Goal: Task Accomplishment & Management: Use online tool/utility

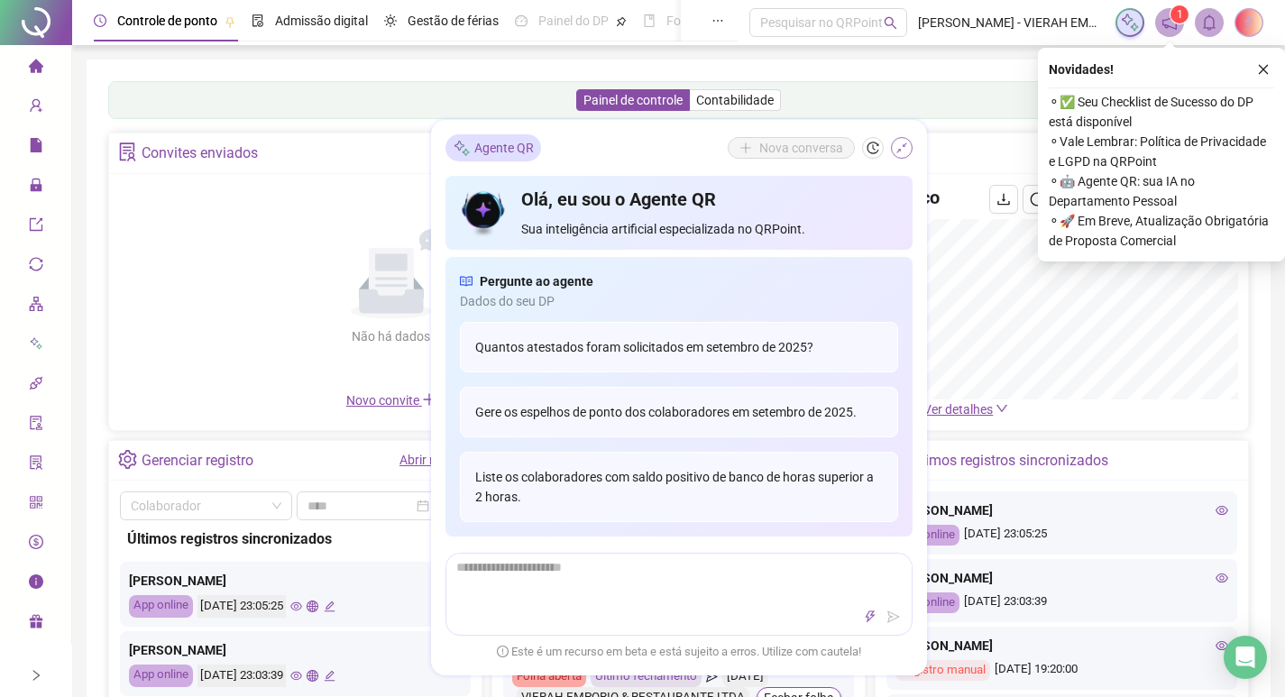
click at [903, 146] on icon "shrink" at bounding box center [902, 148] width 11 height 11
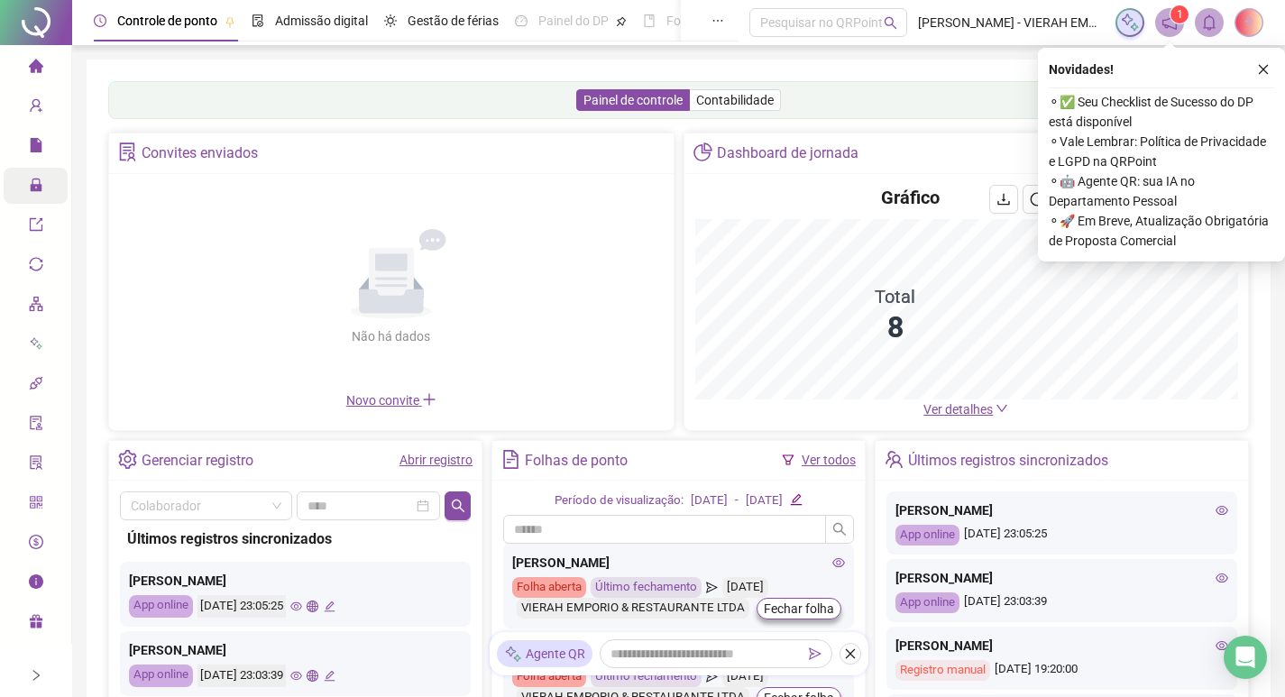
click at [43, 176] on span "Administração" at bounding box center [82, 188] width 106 height 36
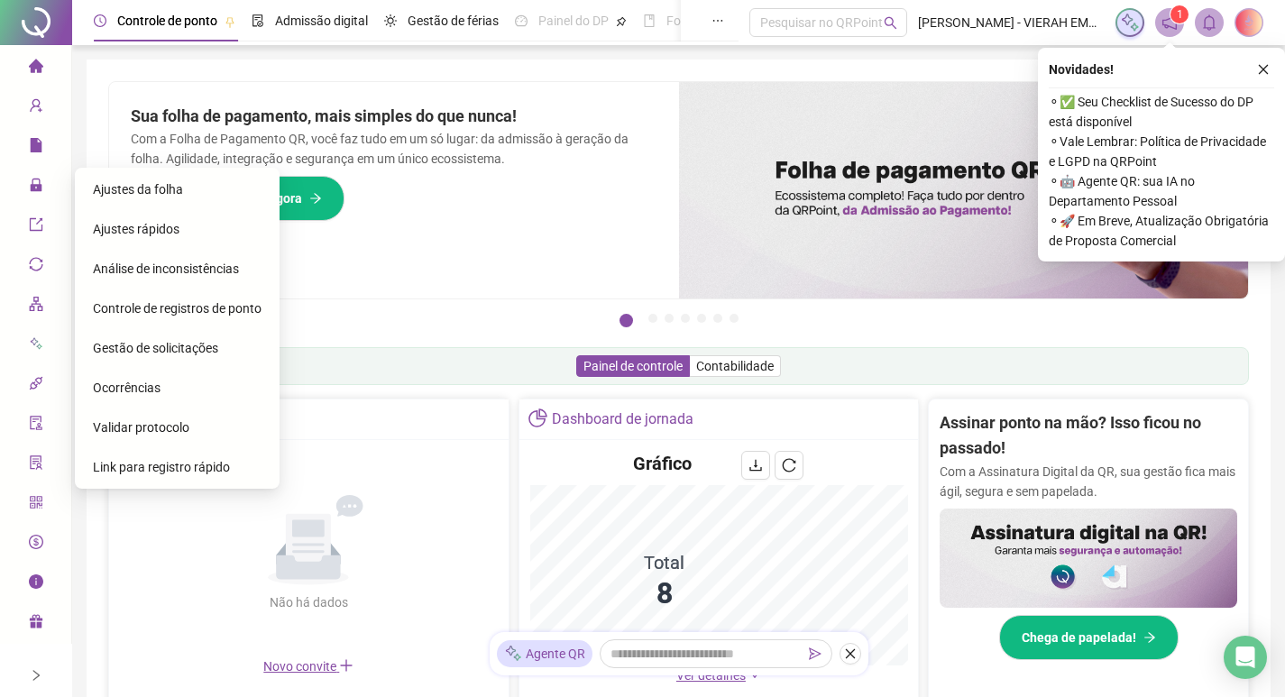
click at [152, 188] on span "Ajustes da folha" at bounding box center [138, 189] width 90 height 14
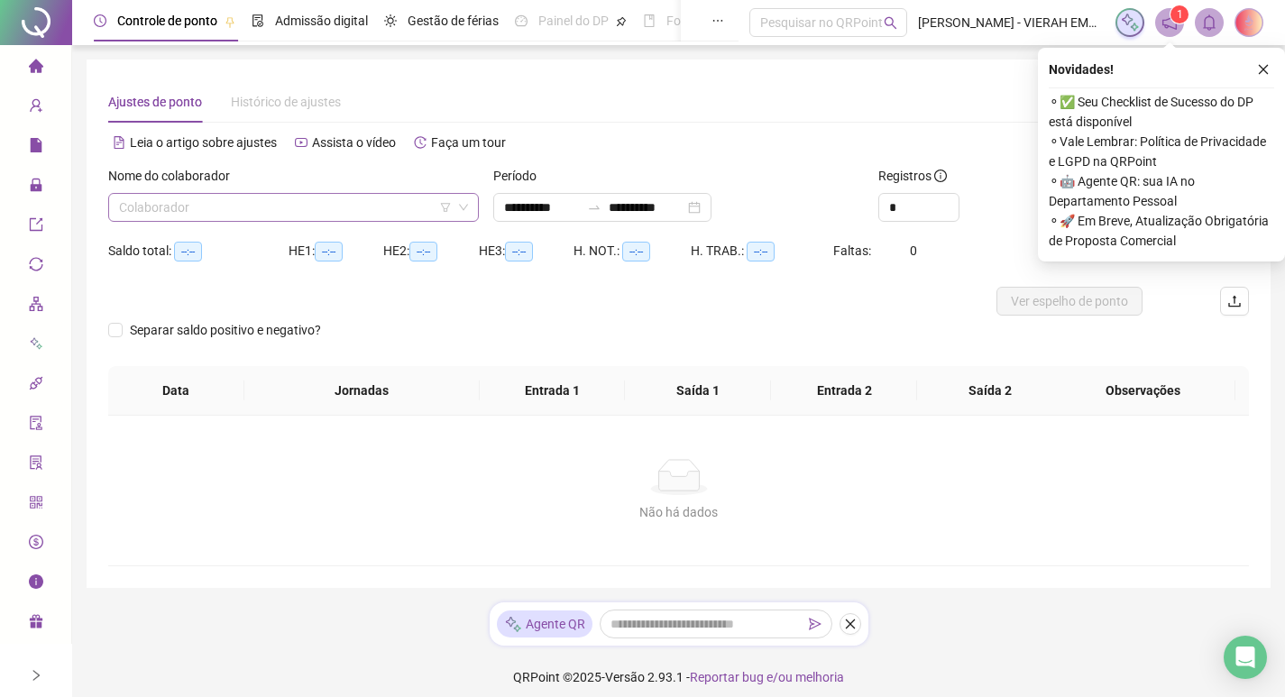
click at [330, 202] on input "search" at bounding box center [285, 207] width 333 height 27
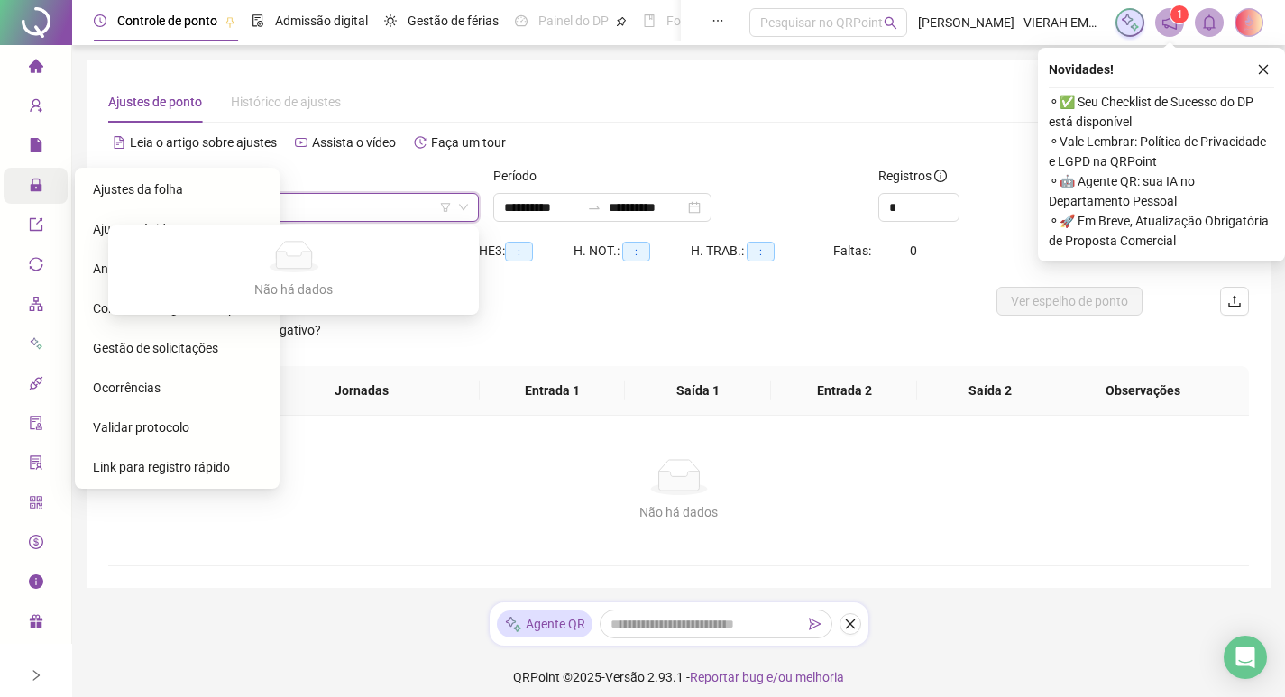
click at [37, 183] on icon "lock" at bounding box center [36, 185] width 14 height 14
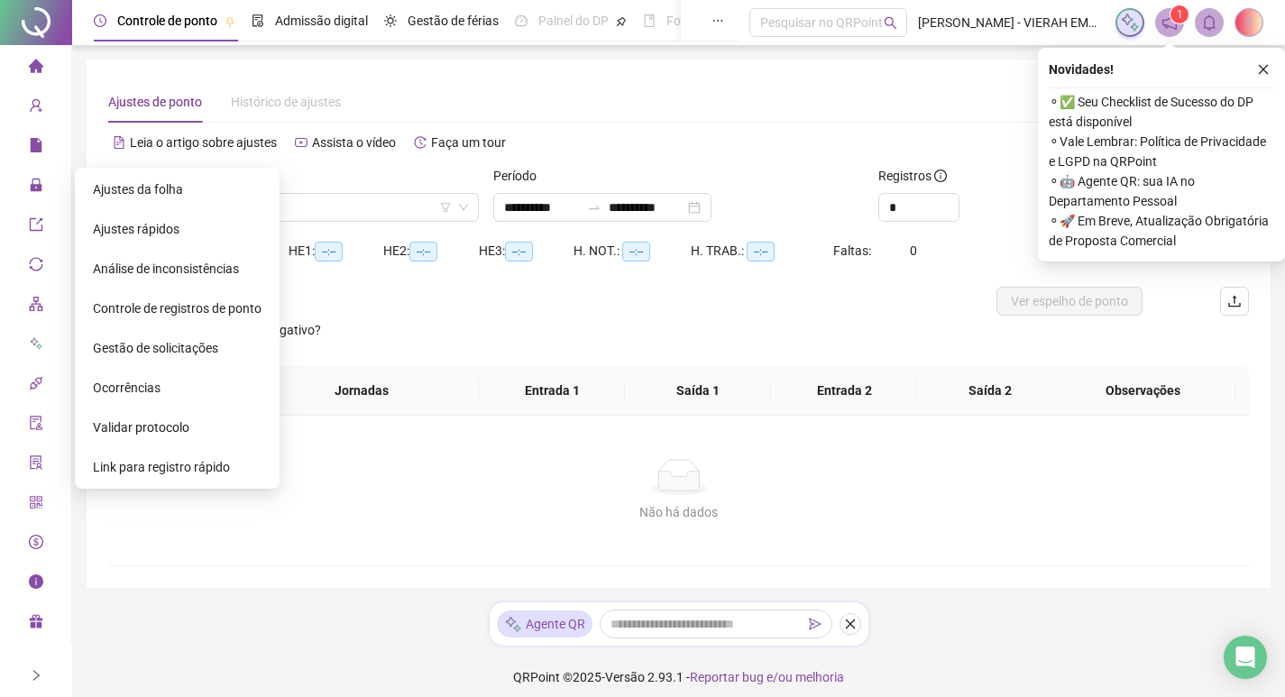
click at [170, 189] on span "Ajustes da folha" at bounding box center [138, 189] width 90 height 14
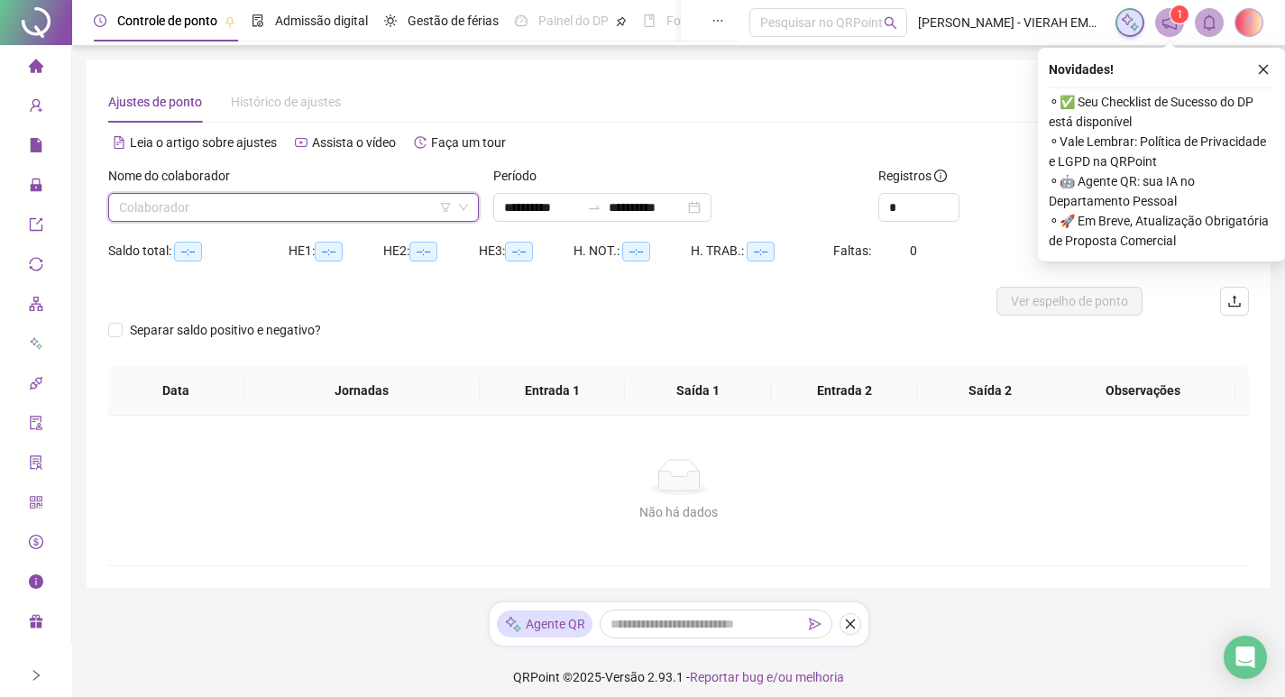
click at [450, 201] on input "search" at bounding box center [285, 207] width 333 height 27
click at [368, 223] on div "Nome do colaborador Colaborador" at bounding box center [293, 201] width 385 height 70
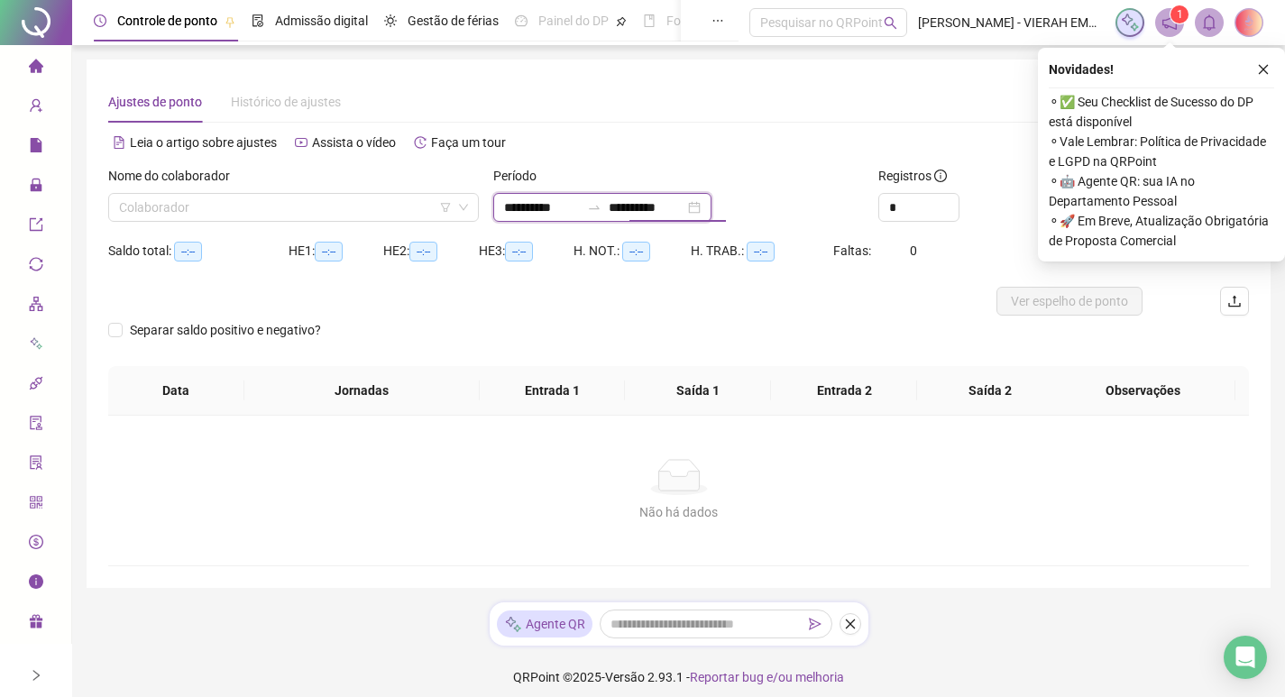
click at [649, 213] on input "**********" at bounding box center [647, 208] width 76 height 20
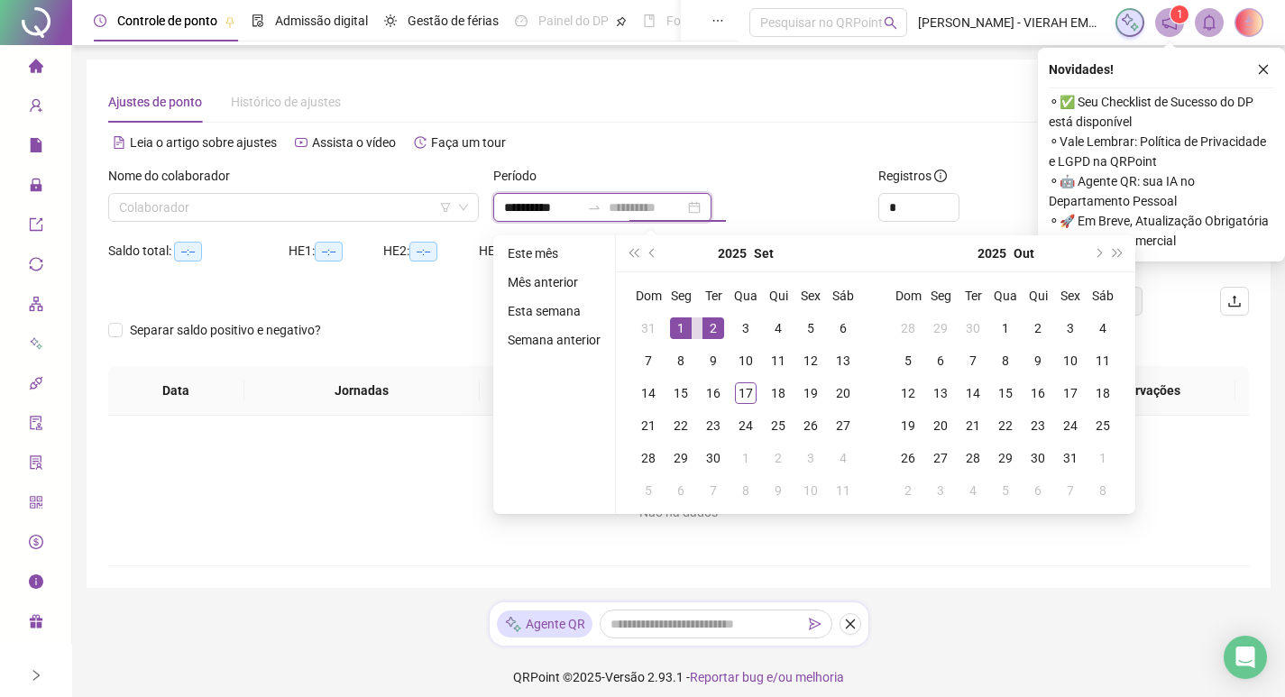
type input "**********"
drag, startPoint x: 681, startPoint y: 317, endPoint x: 700, endPoint y: 340, distance: 29.4
click at [680, 317] on div "1" at bounding box center [681, 328] width 22 height 22
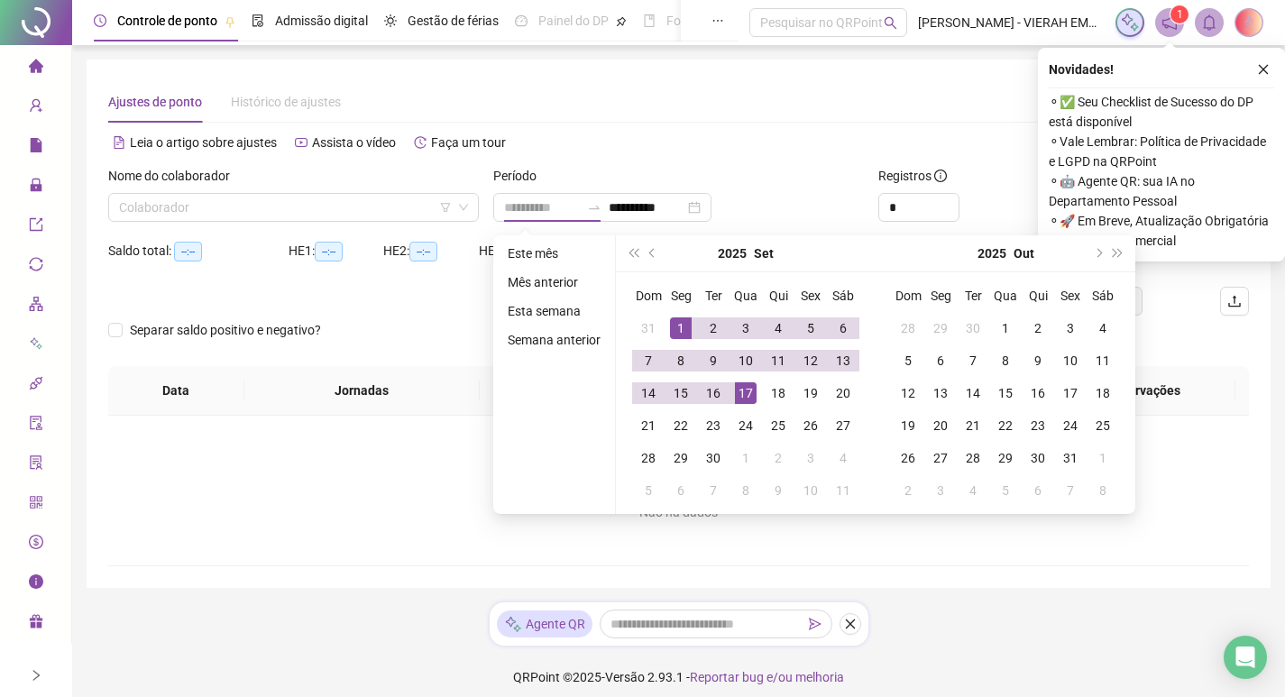
click at [750, 386] on div "17" at bounding box center [746, 393] width 22 height 22
type input "**********"
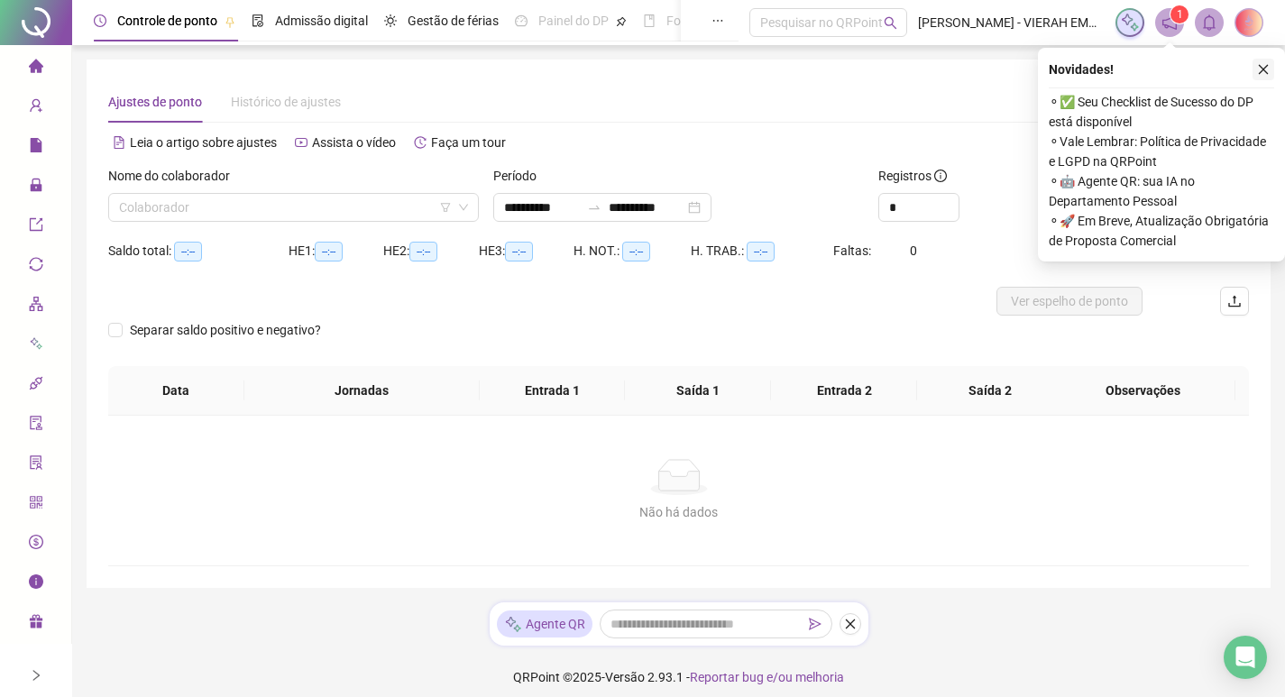
click at [1270, 62] on button "button" at bounding box center [1264, 70] width 22 height 22
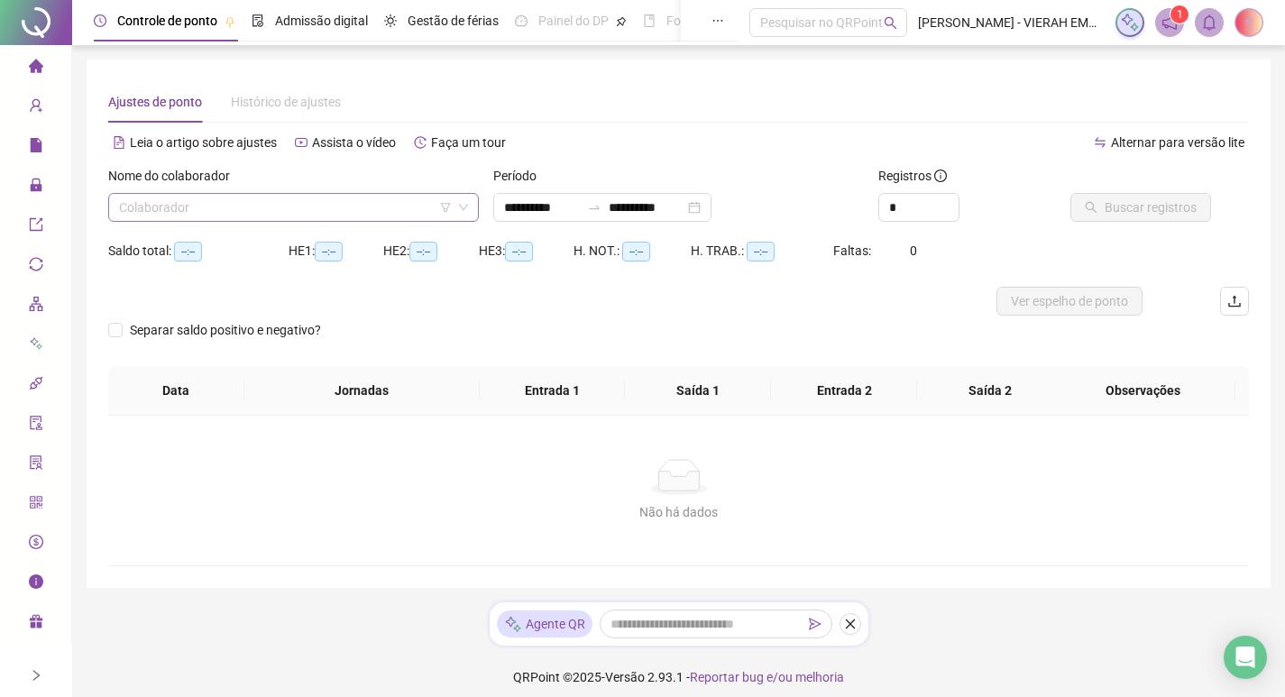
click at [391, 208] on input "search" at bounding box center [285, 207] width 333 height 27
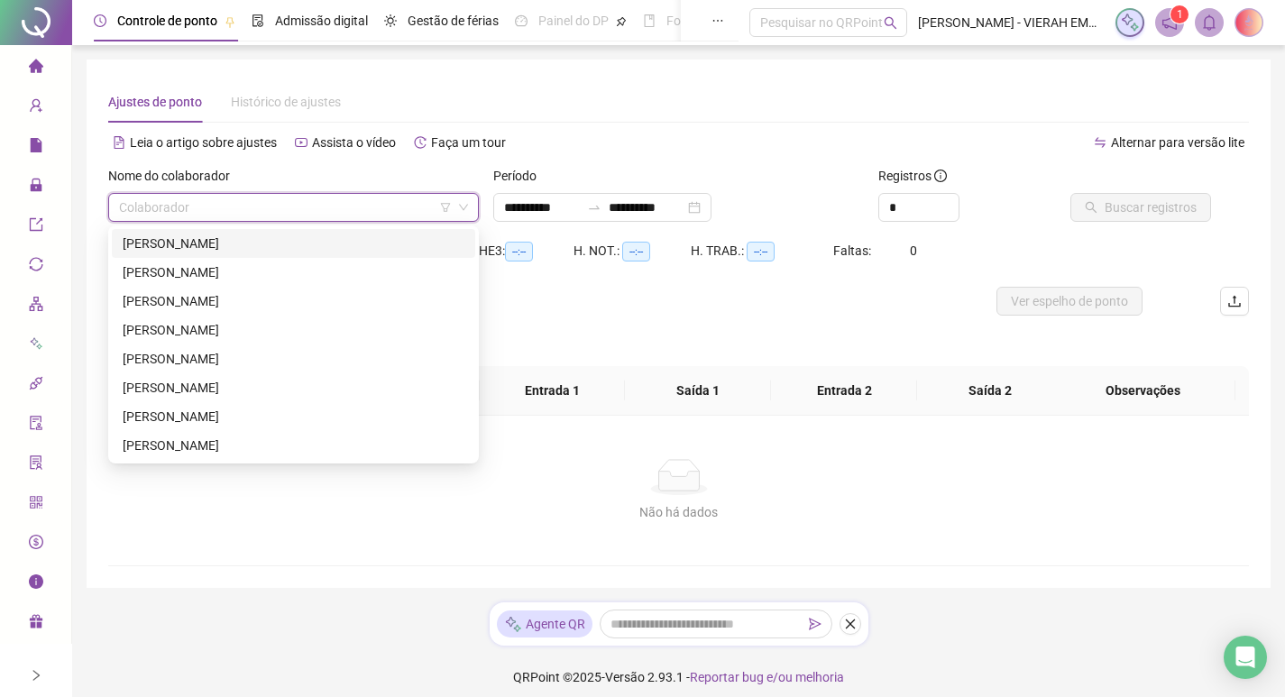
click at [285, 253] on div "[PERSON_NAME]" at bounding box center [293, 243] width 363 height 29
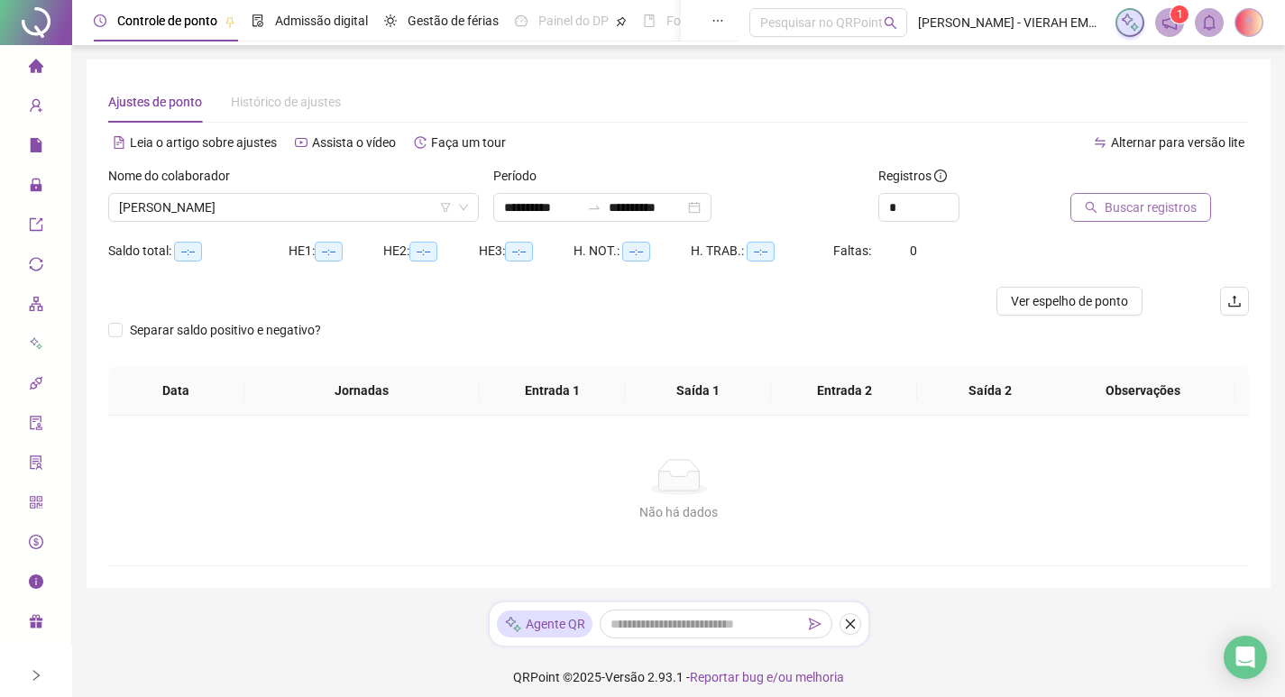
click at [1082, 210] on button "Buscar registros" at bounding box center [1141, 207] width 141 height 29
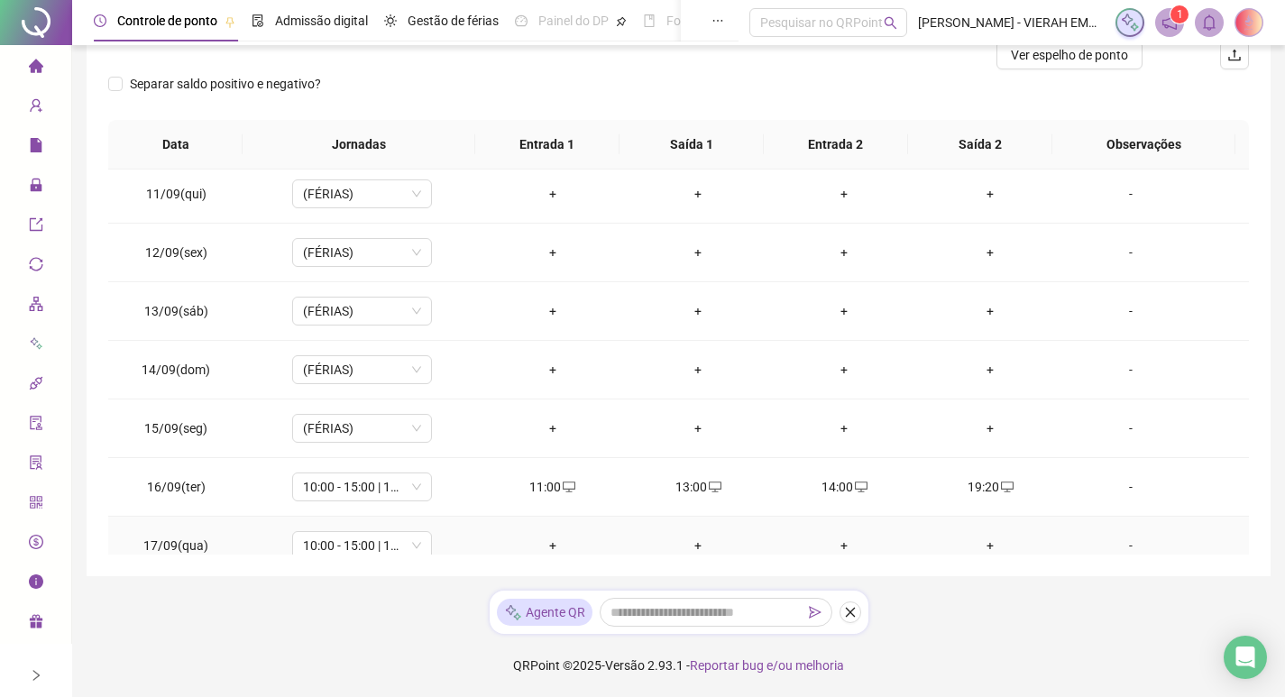
scroll to position [612, 0]
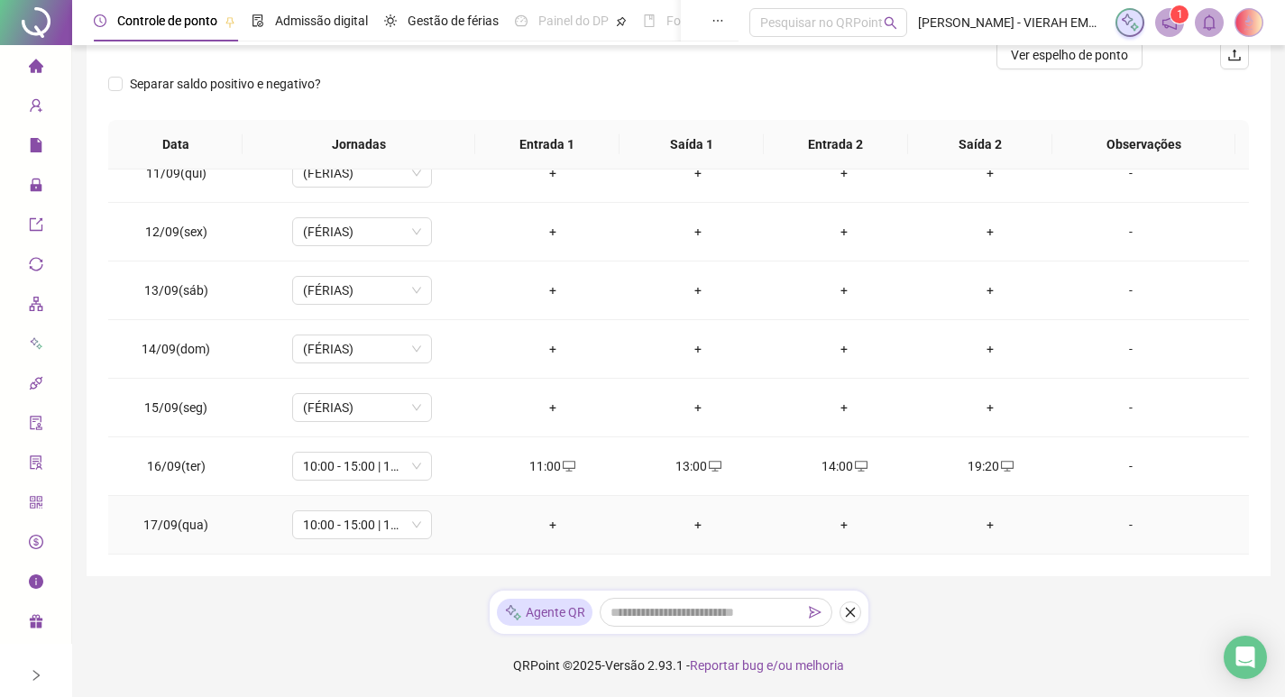
click at [545, 522] on div "+" at bounding box center [552, 525] width 117 height 20
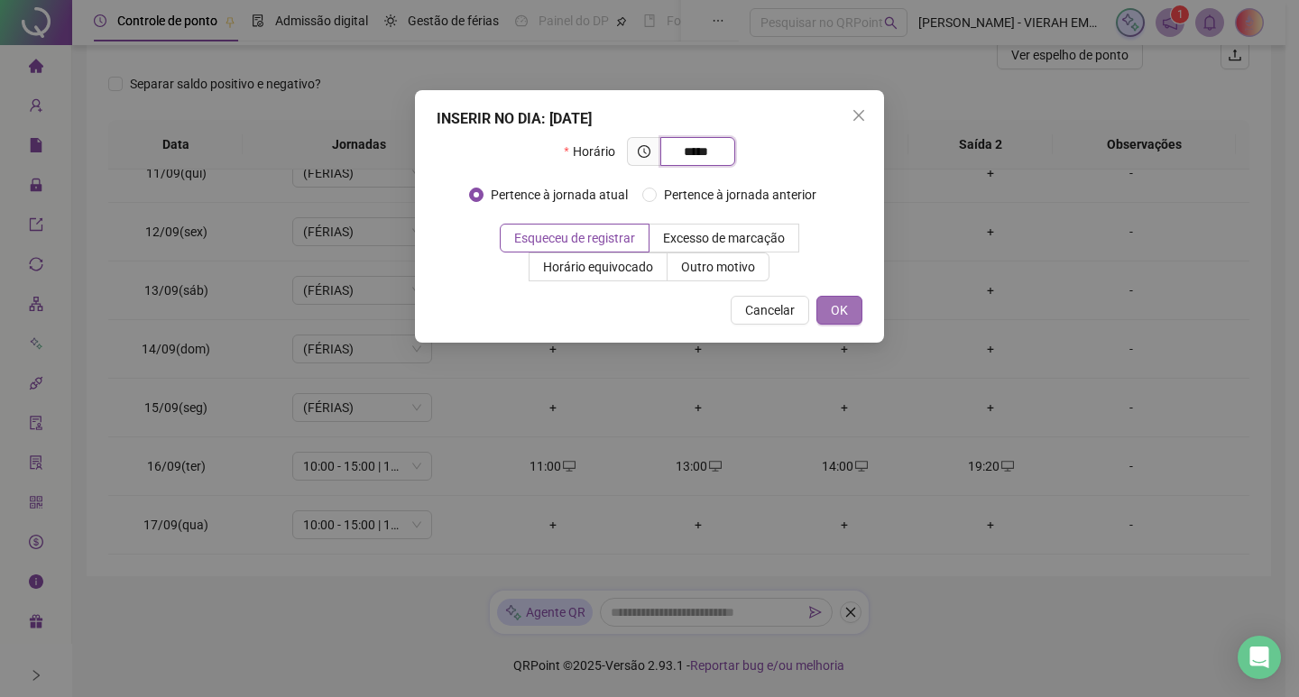
type input "*****"
click at [828, 308] on button "OK" at bounding box center [839, 310] width 46 height 29
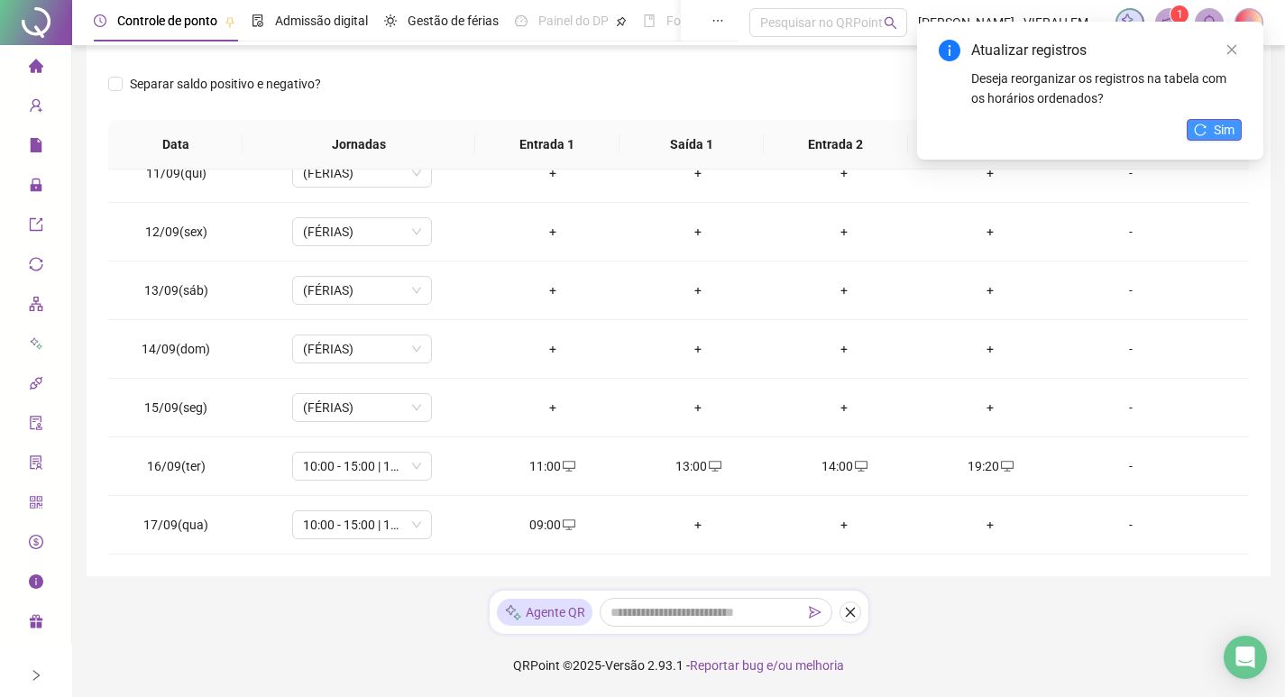
click at [1206, 124] on icon "reload" at bounding box center [1200, 130] width 13 height 13
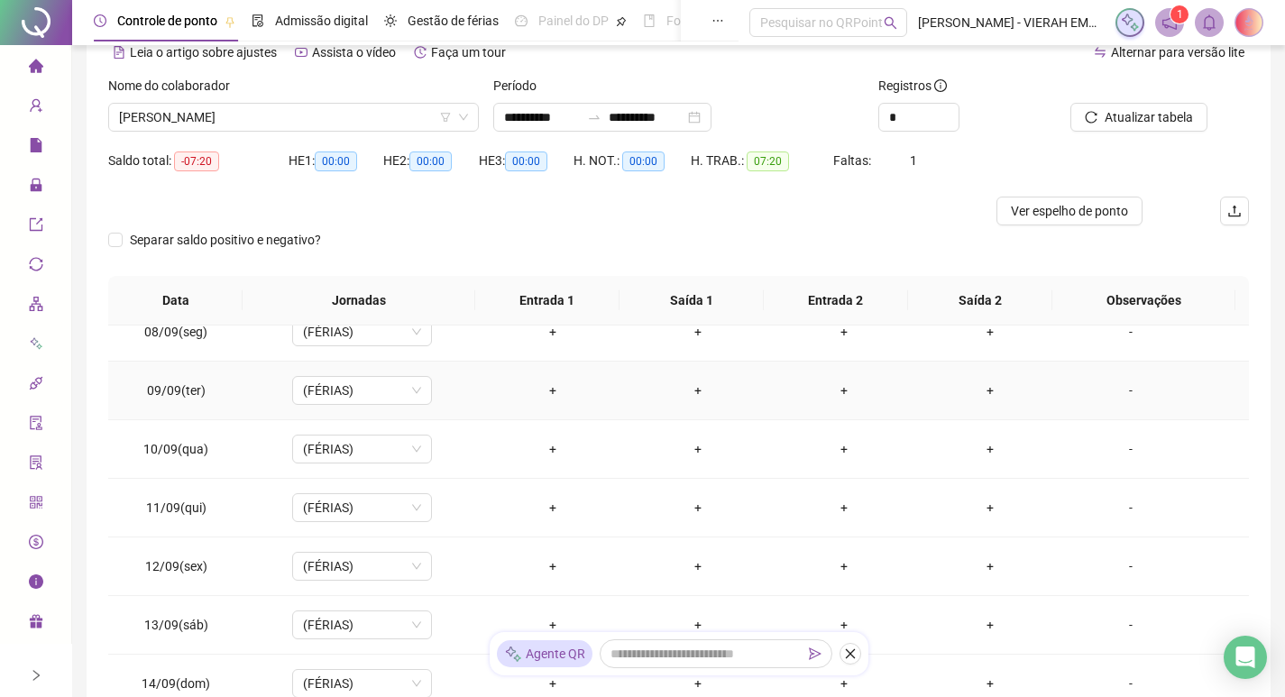
scroll to position [431, 0]
click at [846, 648] on icon "close" at bounding box center [850, 654] width 13 height 13
